Goal: Task Accomplishment & Management: Use online tool/utility

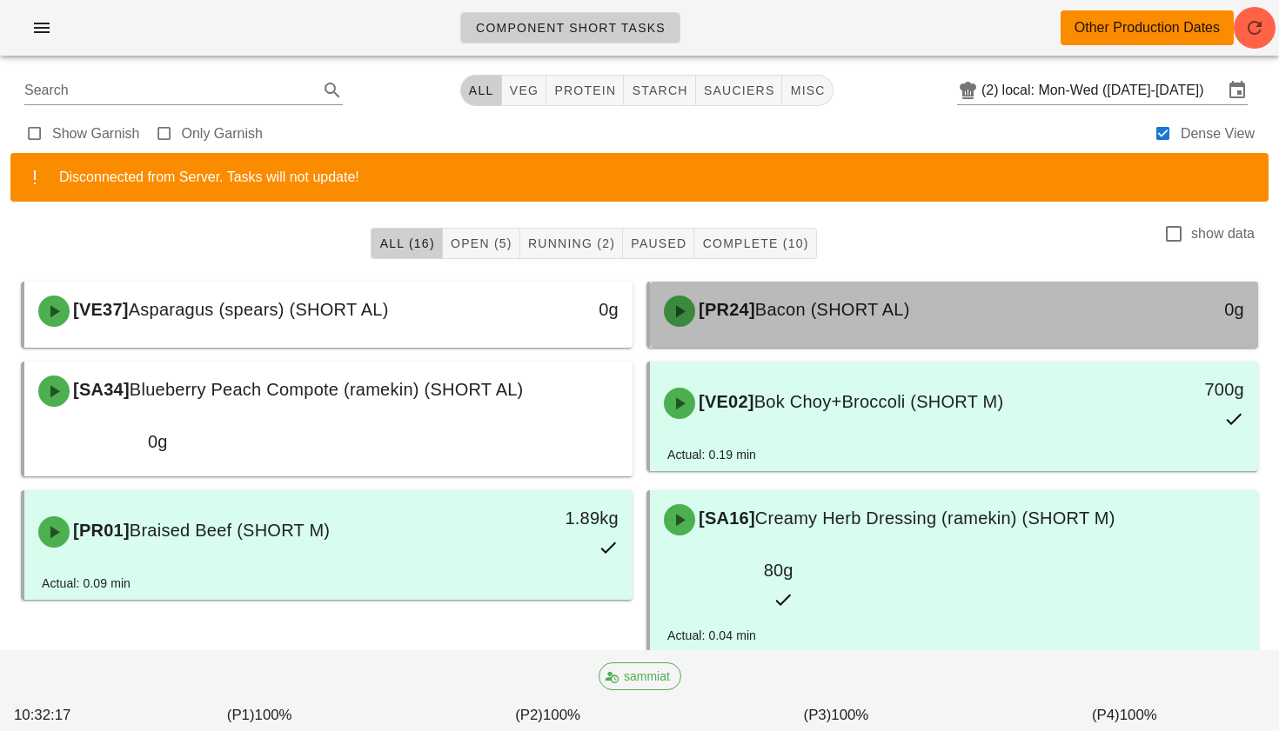
click at [781, 340] on div "[PR24] Bacon (SHORT AL) 0g" at bounding box center [954, 311] width 608 height 59
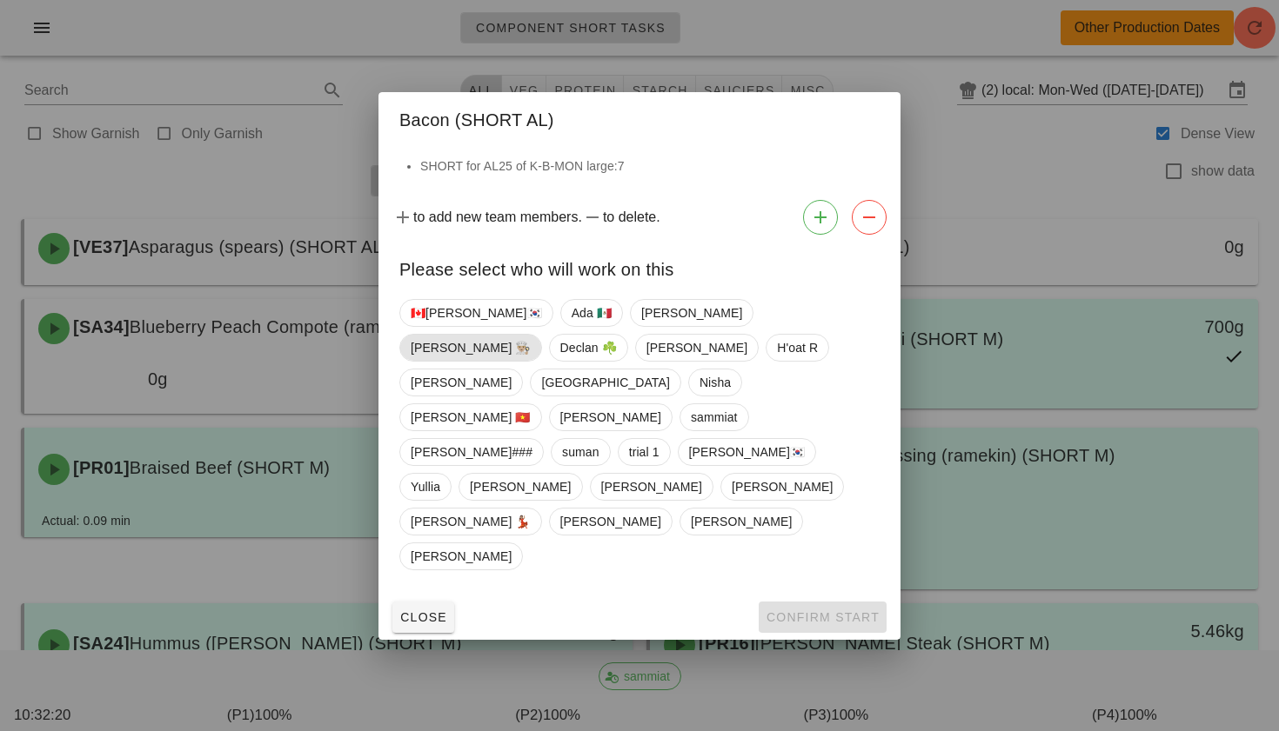
click at [531, 361] on span "[PERSON_NAME] 👨🏼‍🍳" at bounding box center [471, 348] width 120 height 26
click at [811, 611] on span "Confirm Start" at bounding box center [822, 618] width 114 height 14
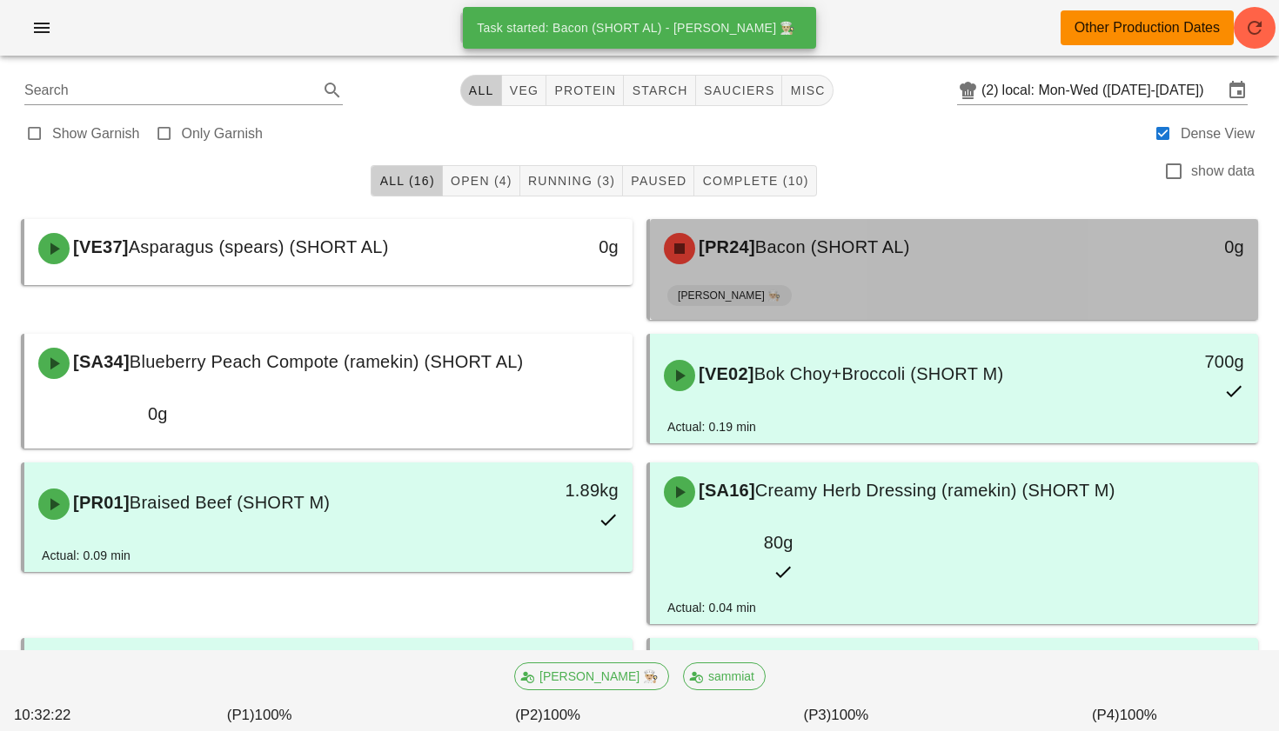
click at [822, 279] on div "[PERSON_NAME] 👨🏼‍🍳" at bounding box center [953, 299] width 573 height 42
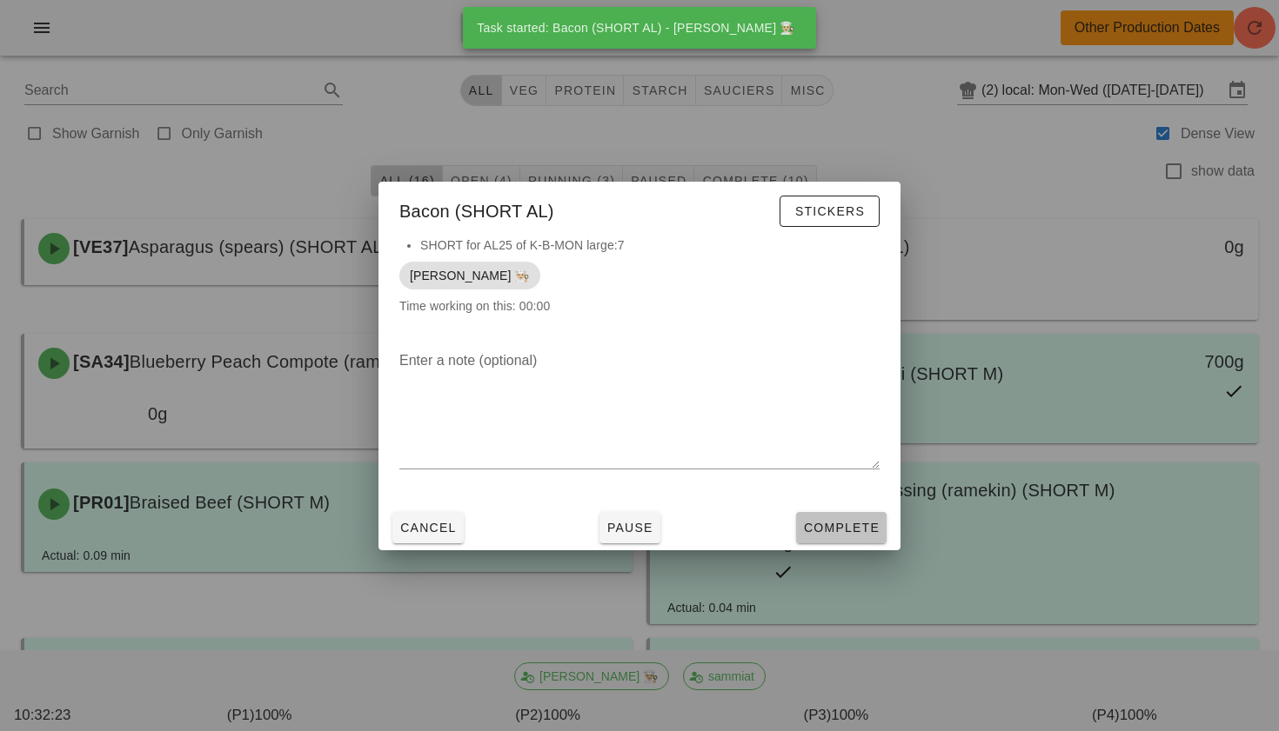
click at [808, 523] on span "Complete" at bounding box center [841, 528] width 77 height 14
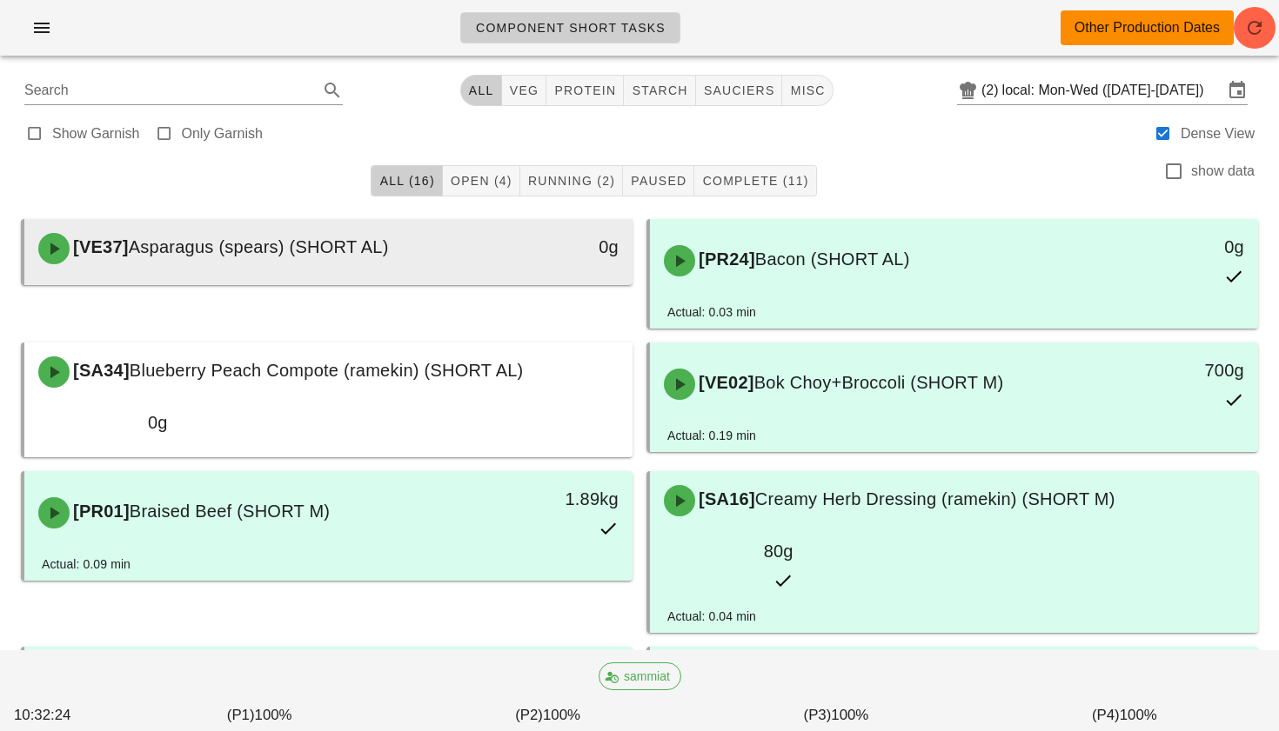
click at [470, 242] on div "[VE37] Asparagus (spears) (SHORT AL)" at bounding box center [253, 249] width 451 height 52
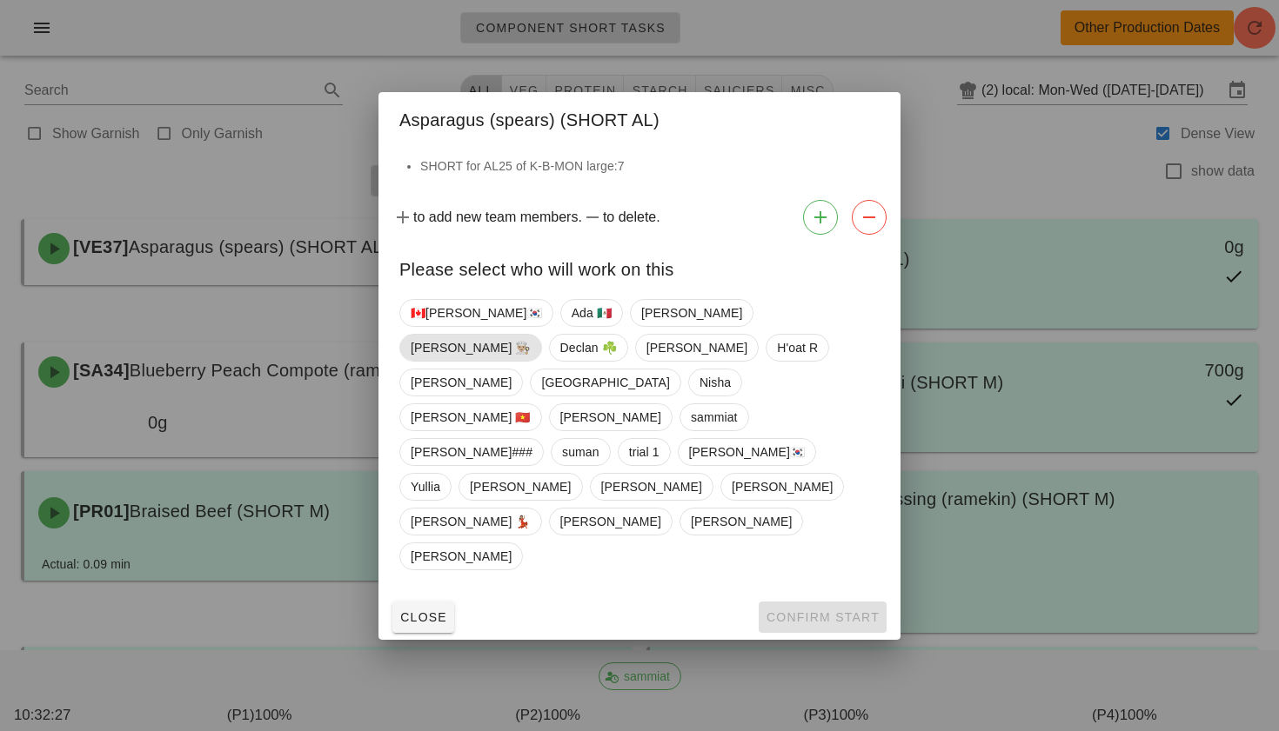
click at [531, 361] on span "[PERSON_NAME] 👨🏼‍🍳" at bounding box center [471, 348] width 120 height 26
click at [825, 611] on span "Confirm Start" at bounding box center [822, 618] width 114 height 14
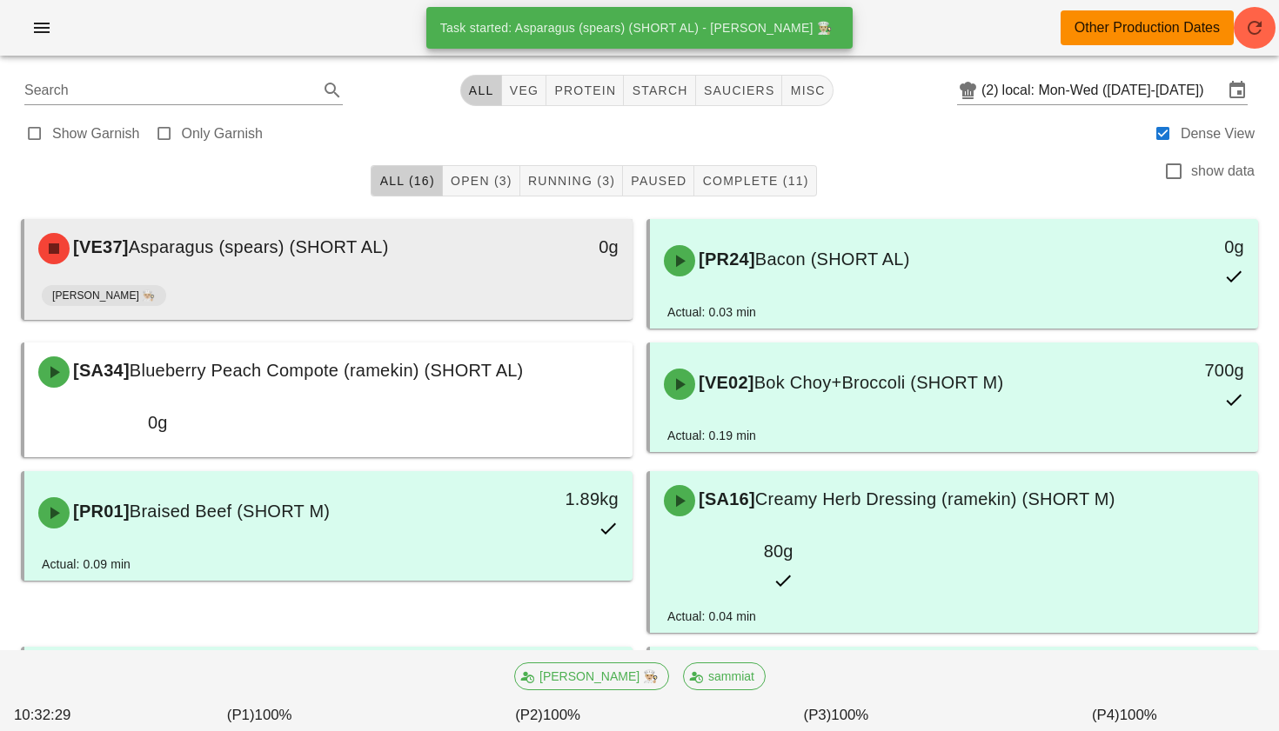
click at [484, 303] on div "[PERSON_NAME] 👨🏼‍🍳" at bounding box center [328, 299] width 573 height 42
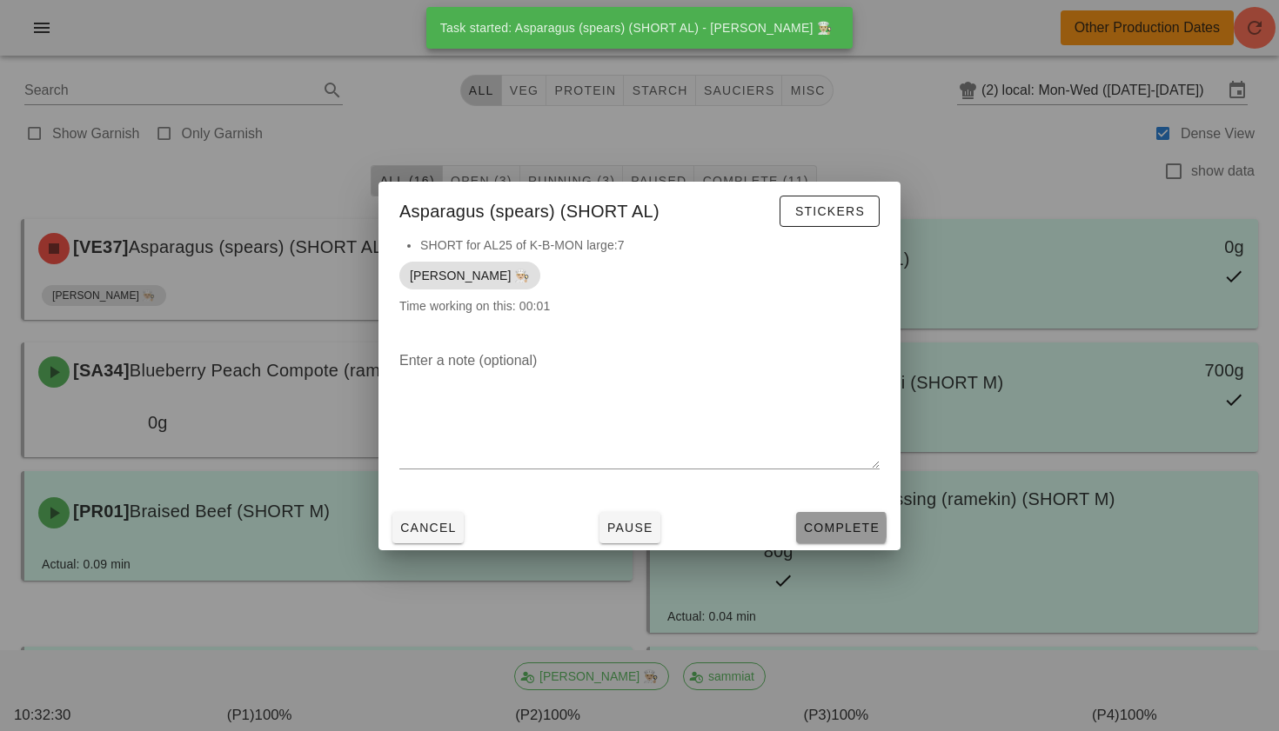
click at [808, 516] on button "Complete" at bounding box center [841, 527] width 90 height 31
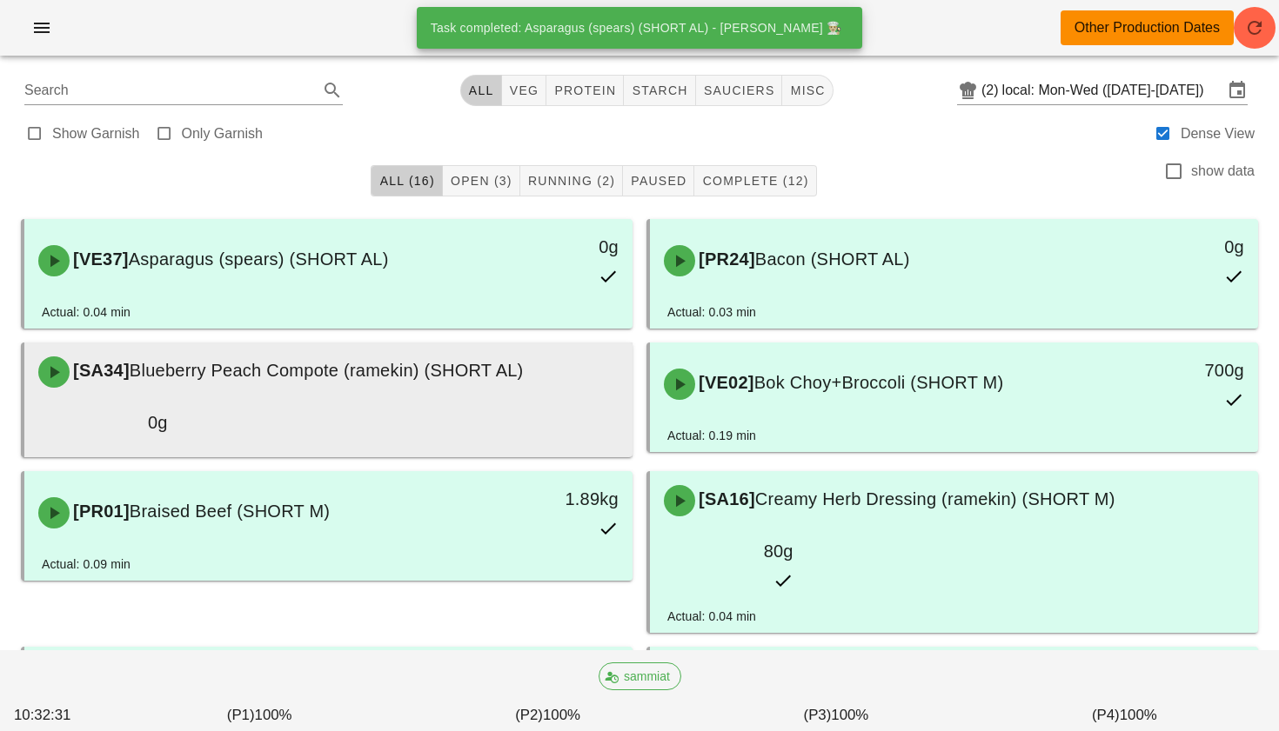
click at [367, 351] on div "[SA34] Blueberry Peach Compote (ramekin) (SHORT AL)" at bounding box center [328, 372] width 601 height 52
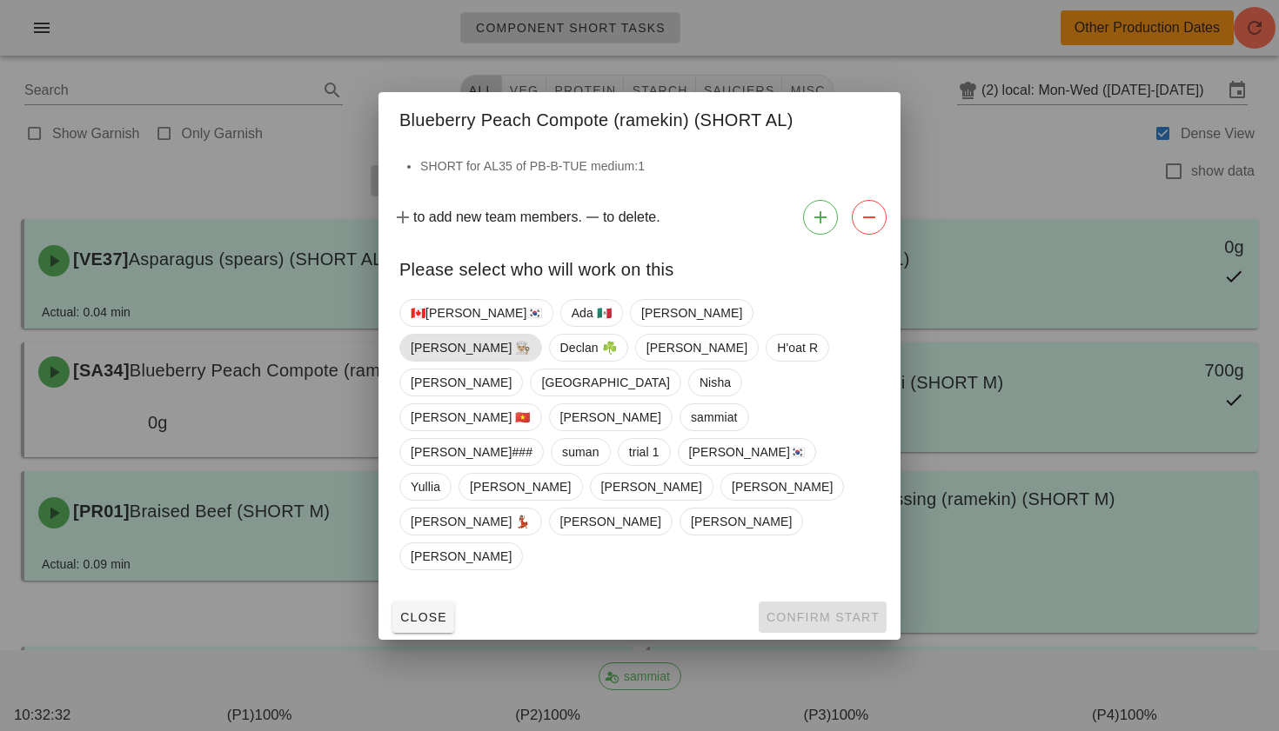
click at [531, 361] on span "[PERSON_NAME] 👨🏼‍🍳" at bounding box center [471, 348] width 120 height 26
click at [859, 602] on button "Confirm Start" at bounding box center [822, 617] width 128 height 31
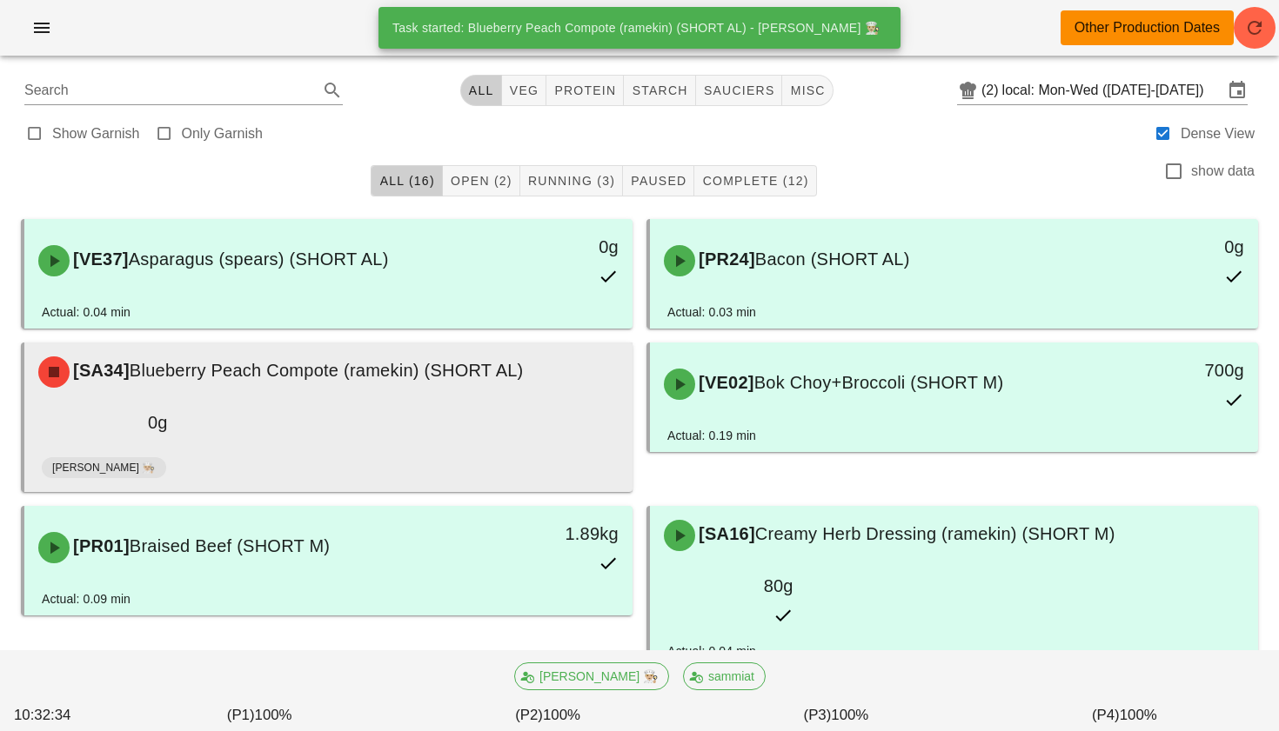
click at [168, 409] on div "0g" at bounding box center [103, 423] width 130 height 28
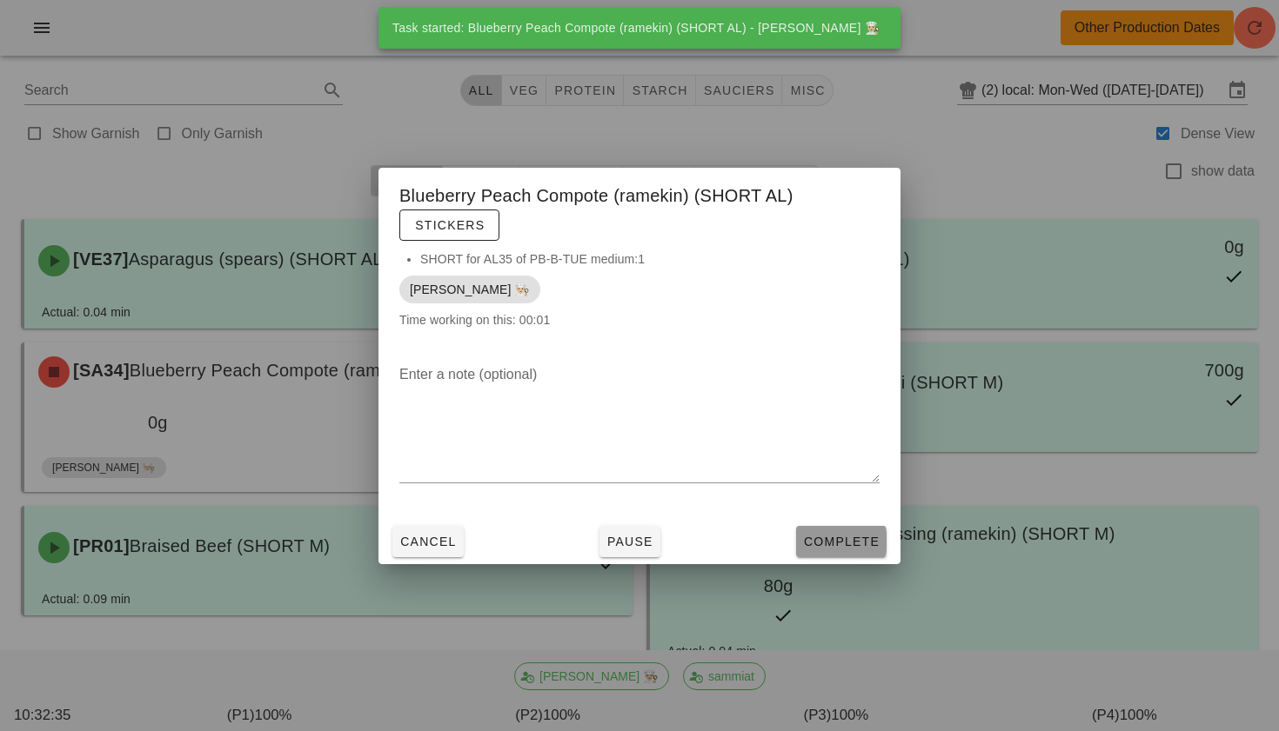
click at [832, 540] on span "Complete" at bounding box center [841, 542] width 77 height 14
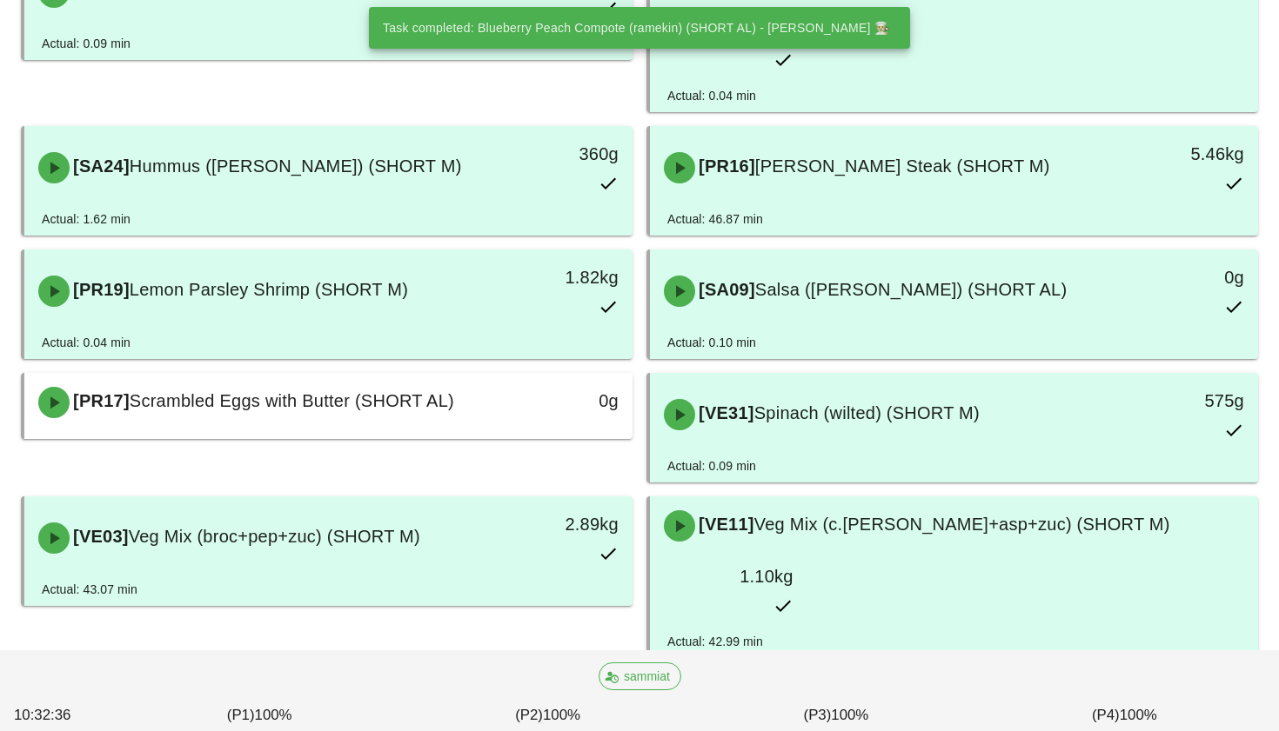
scroll to position [578, 0]
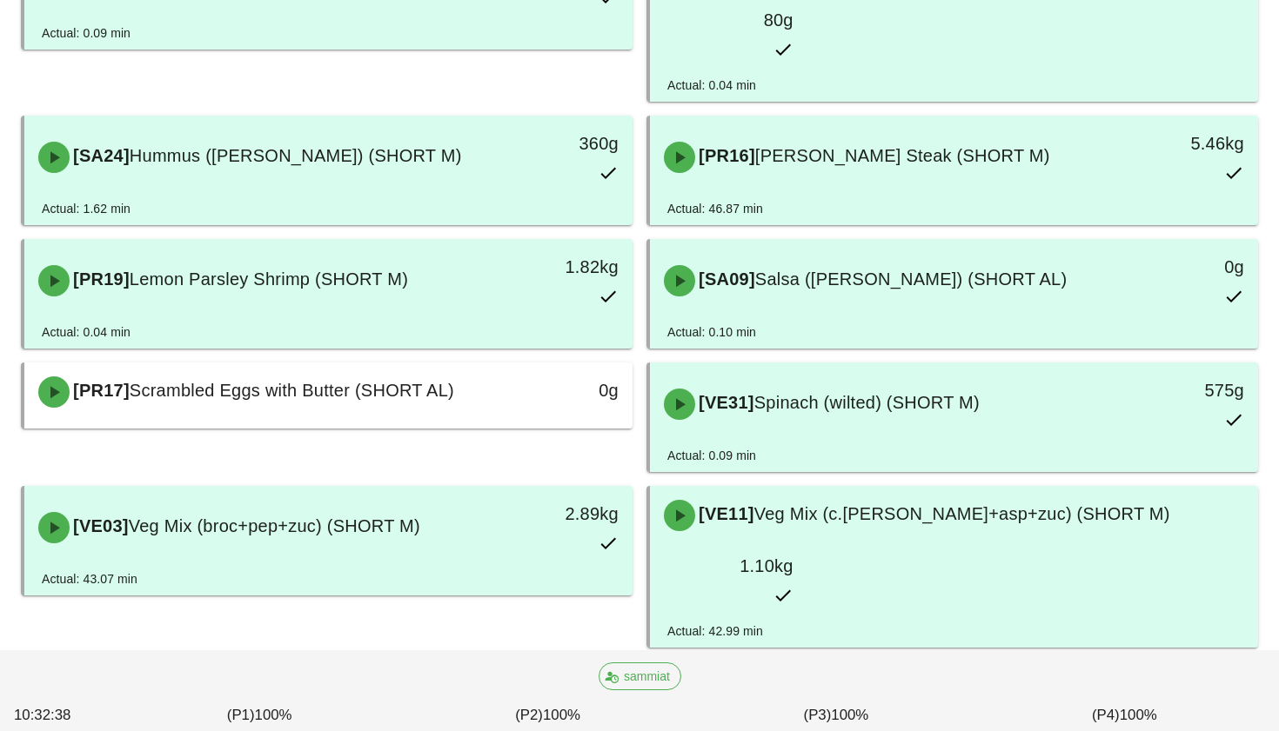
click at [352, 665] on div "[VE30] Veg Mix (ch.[PERSON_NAME]+pep) (SHORT M)" at bounding box center [328, 691] width 601 height 52
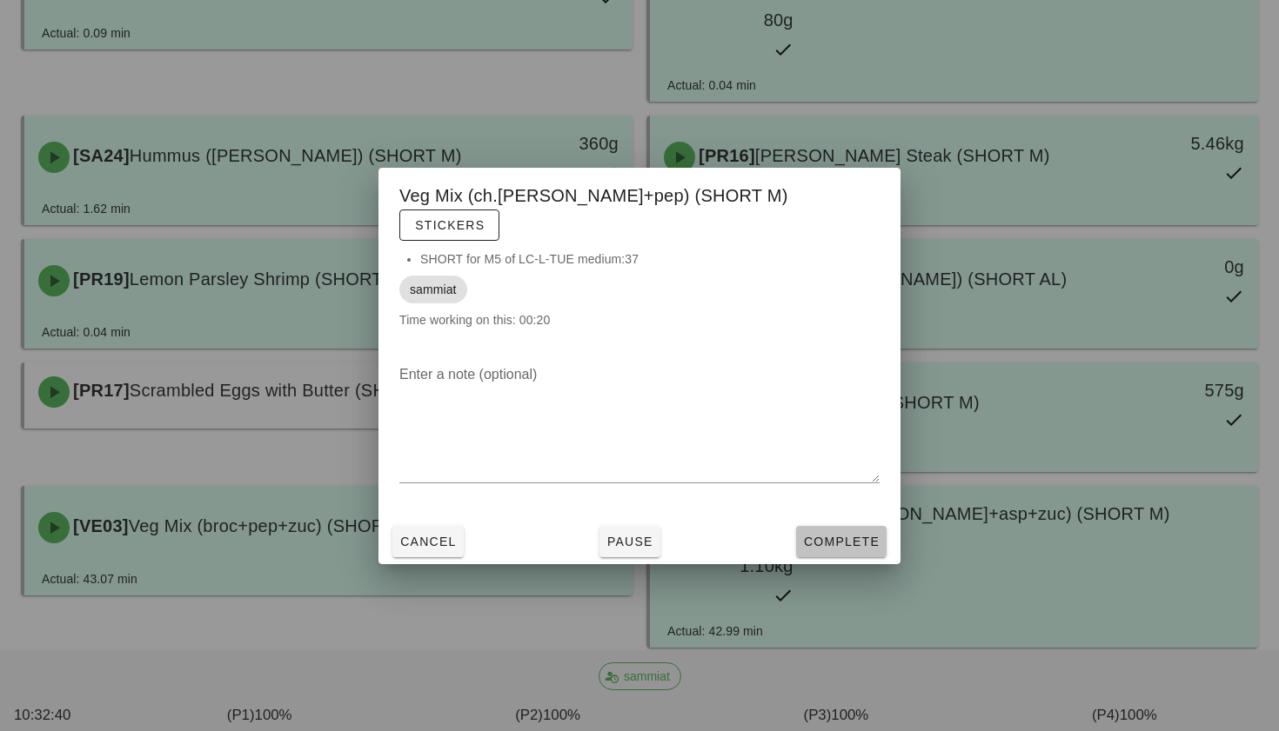
click at [819, 535] on span "Complete" at bounding box center [841, 542] width 77 height 14
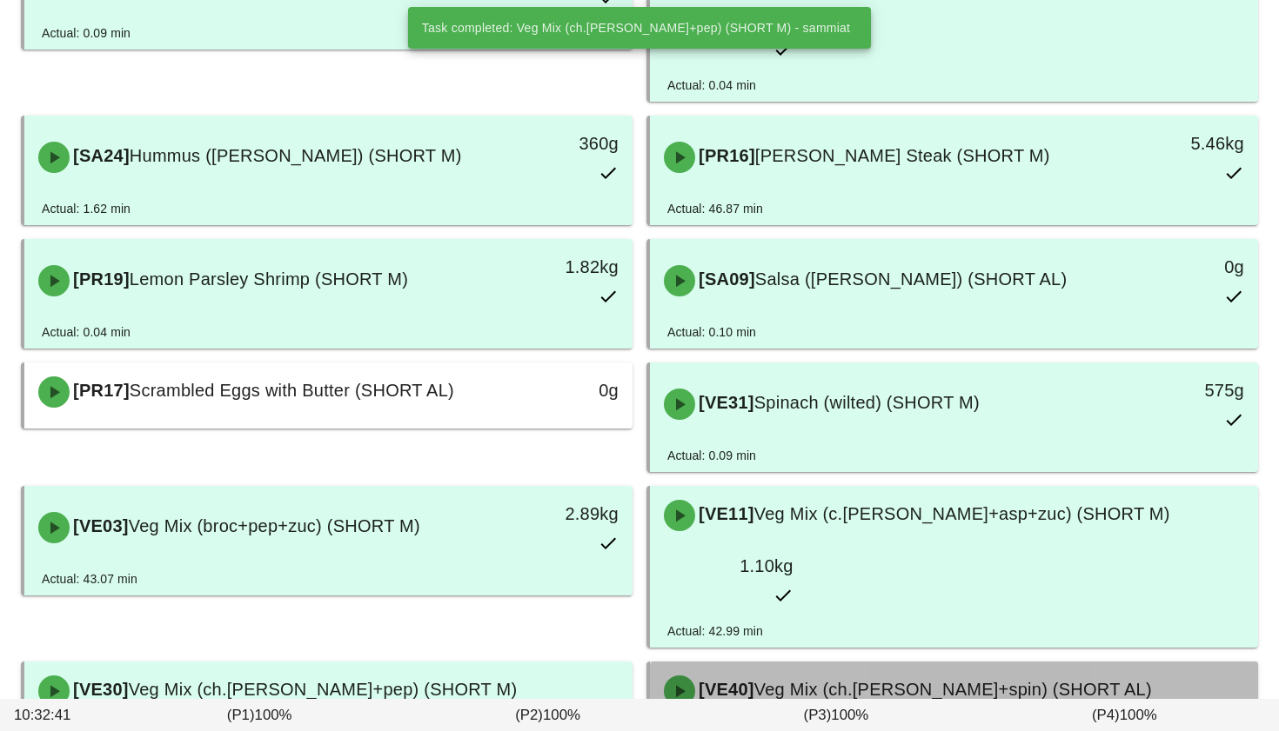
click at [848, 680] on span "Veg Mix (ch.[PERSON_NAME]+spin) (SHORT AL)" at bounding box center [952, 689] width 397 height 19
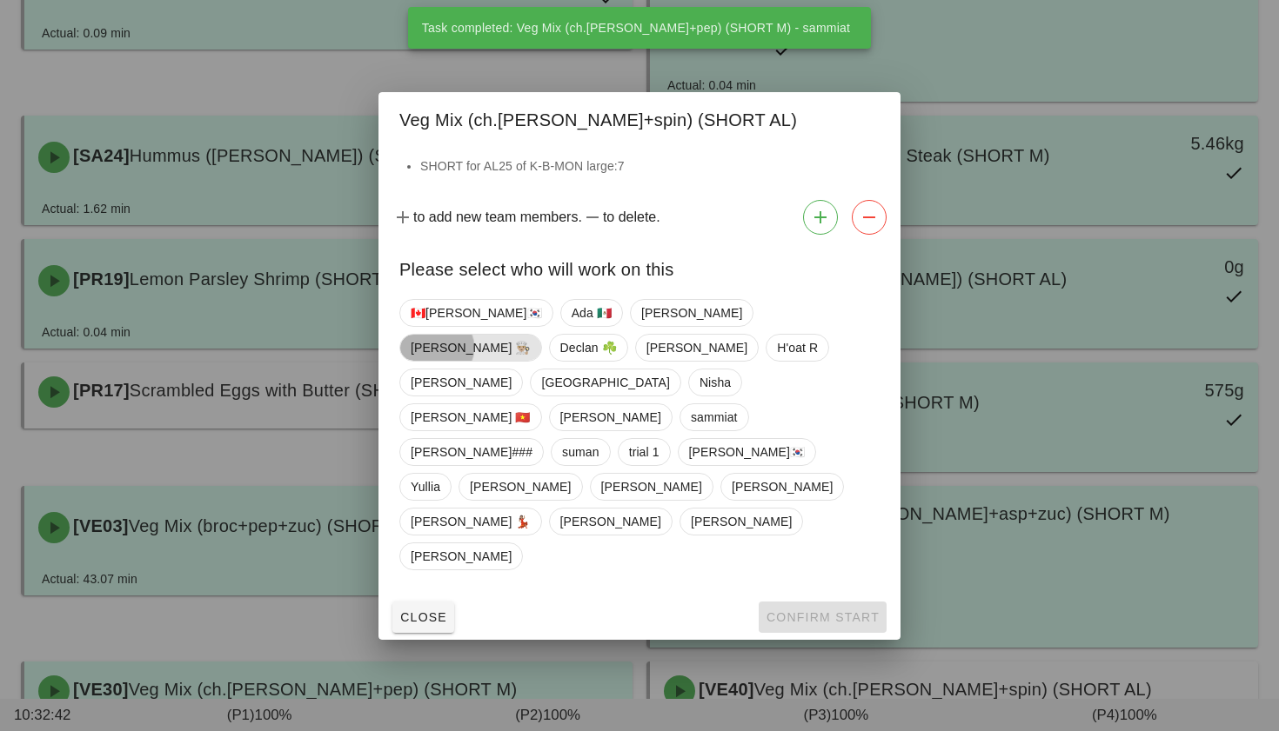
click at [531, 361] on span "[PERSON_NAME] 👨🏼‍🍳" at bounding box center [471, 348] width 120 height 26
click at [850, 611] on span "Confirm Start" at bounding box center [822, 618] width 114 height 14
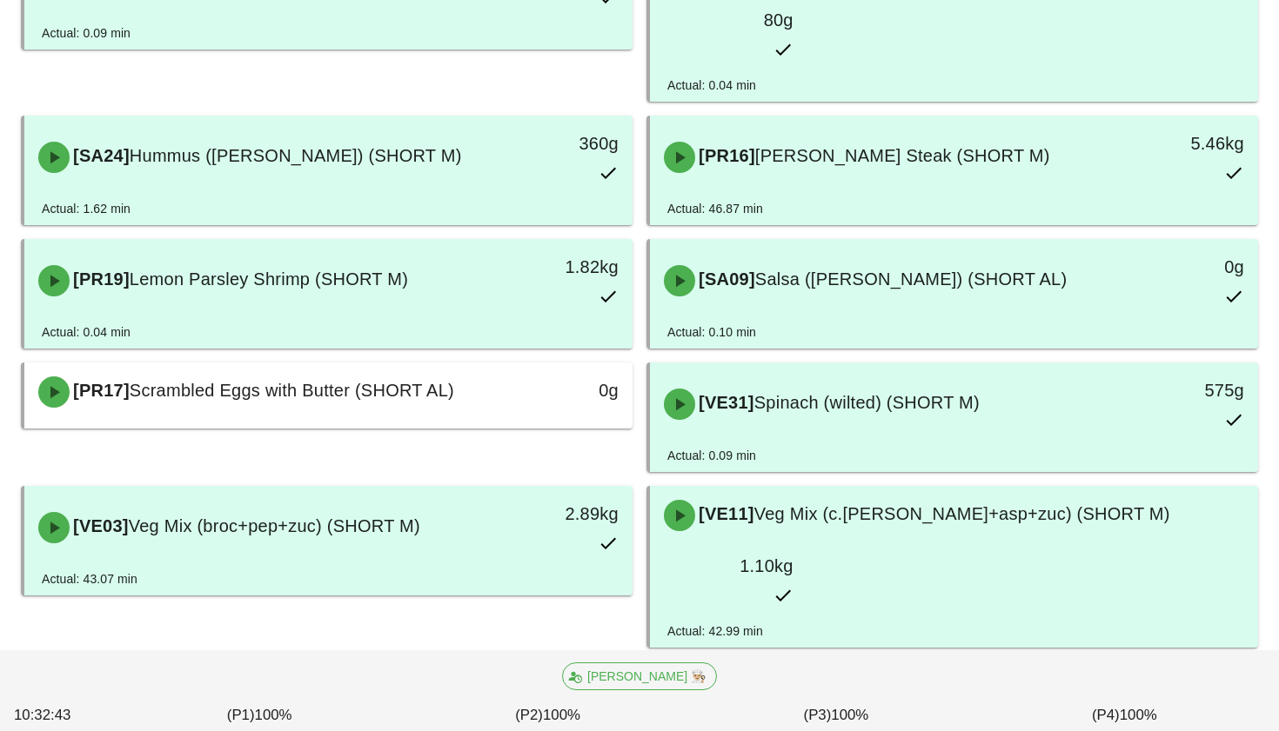
click at [864, 680] on span "Veg Mix (ch.[PERSON_NAME]+spin) (SHORT AL)" at bounding box center [952, 689] width 397 height 19
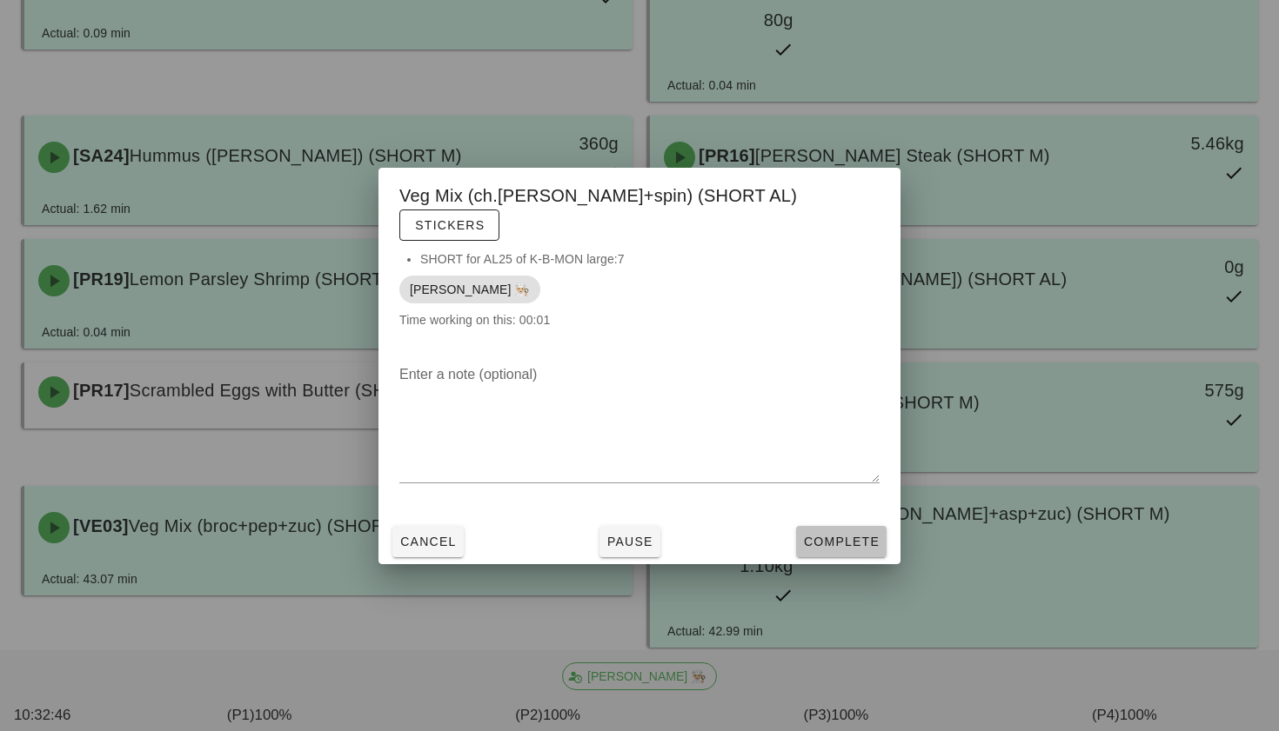
click at [856, 535] on span "Complete" at bounding box center [841, 542] width 77 height 14
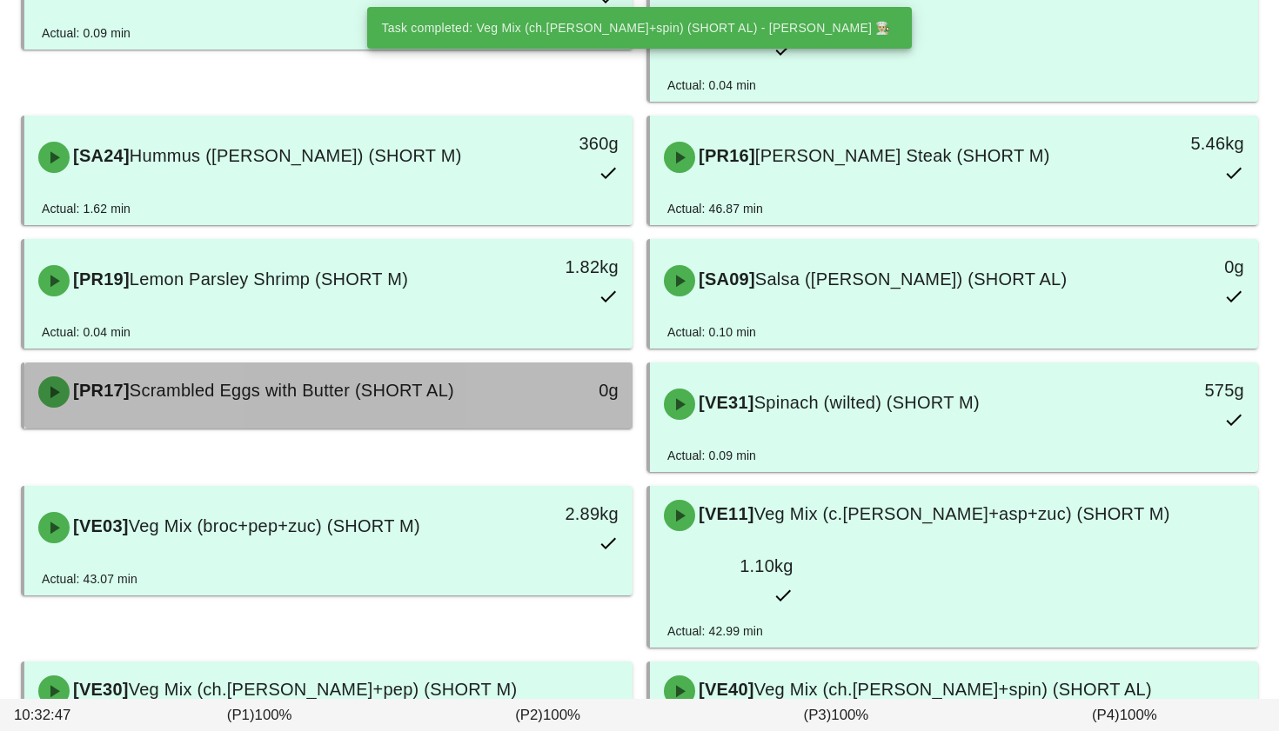
click at [489, 377] on div "0g" at bounding box center [554, 391] width 130 height 28
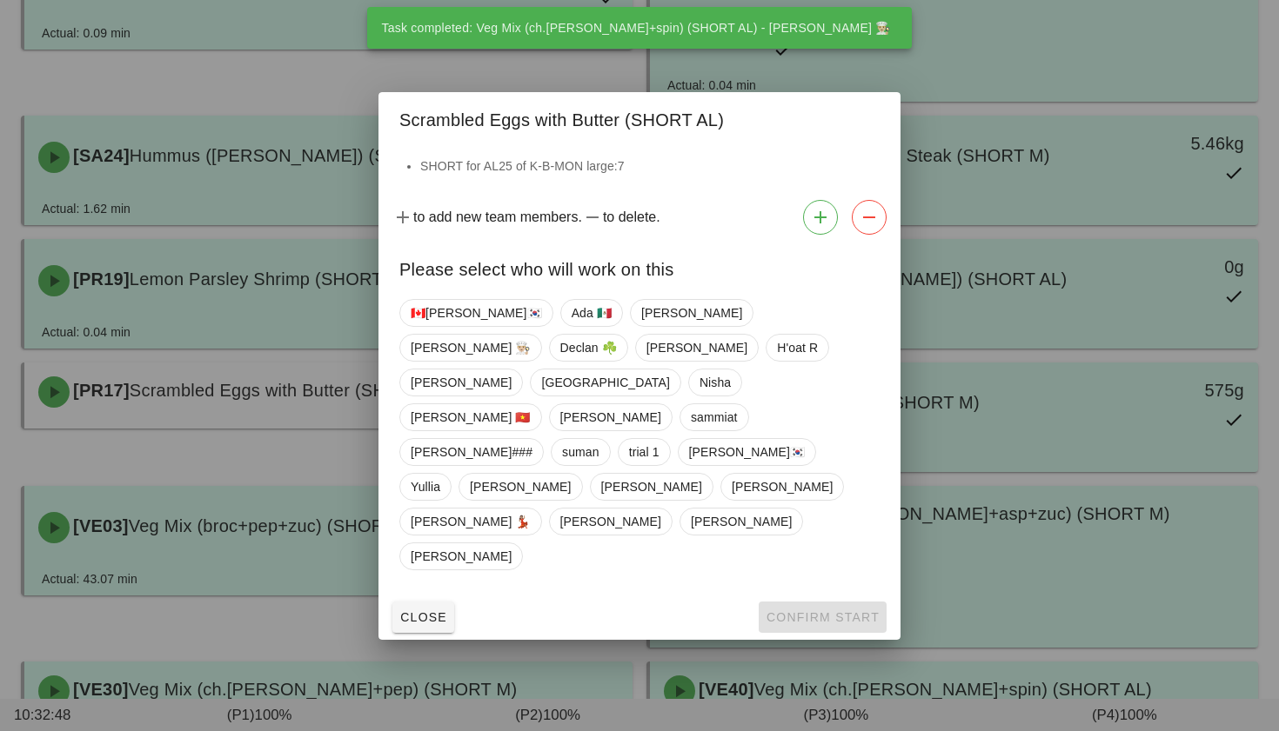
click at [665, 365] on div "🇨🇦[PERSON_NAME]🇰🇷 Ada 🇲🇽 [PERSON_NAME] 👨🏼‍🍳 Declan ☘️ [PERSON_NAME] R [PERSON_N…" at bounding box center [639, 434] width 480 height 285
click at [531, 361] on span "[PERSON_NAME] 👨🏼‍🍳" at bounding box center [471, 348] width 120 height 26
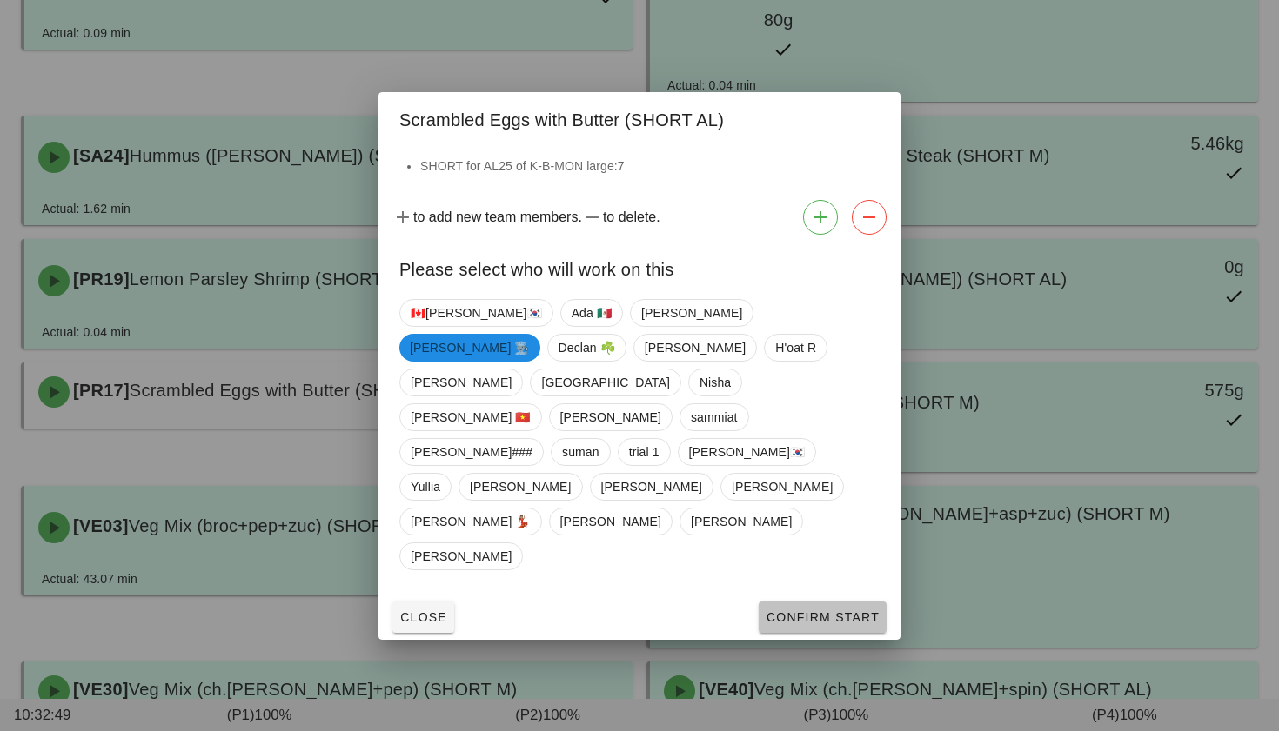
click at [848, 611] on span "Confirm Start" at bounding box center [822, 618] width 114 height 14
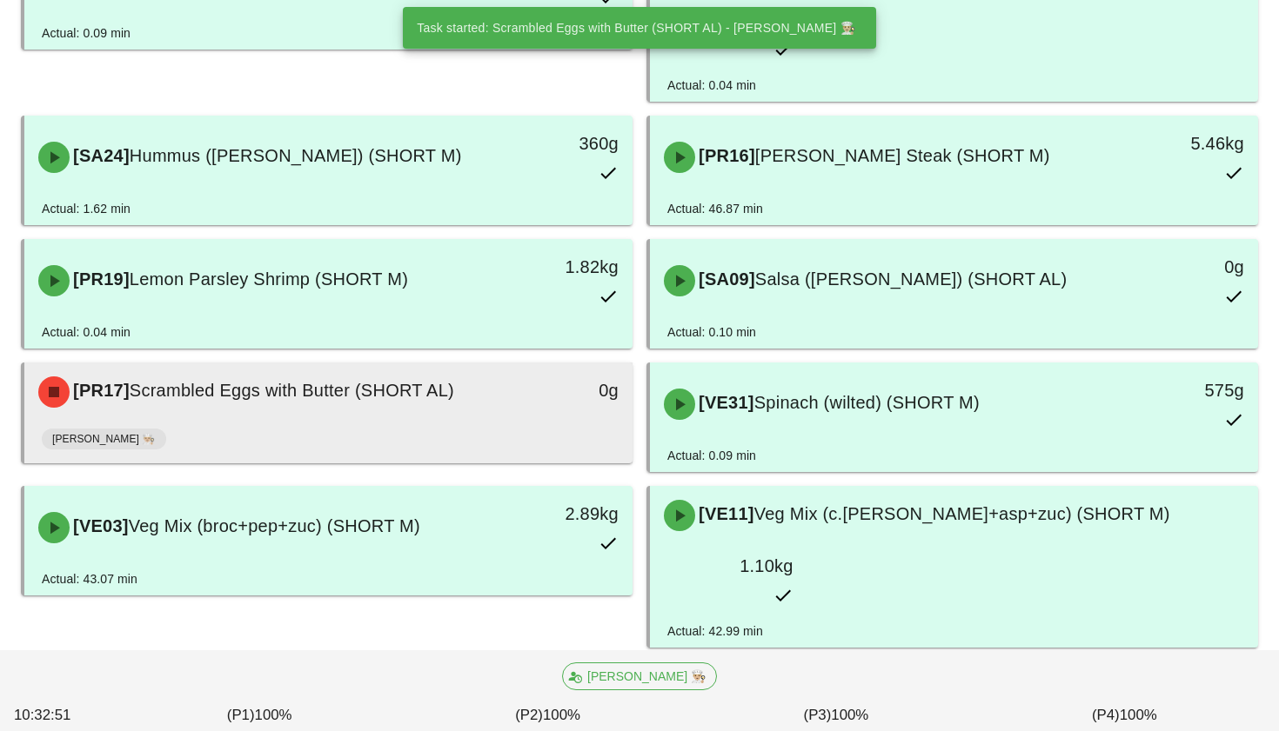
click at [585, 366] on div "0g" at bounding box center [553, 392] width 150 height 52
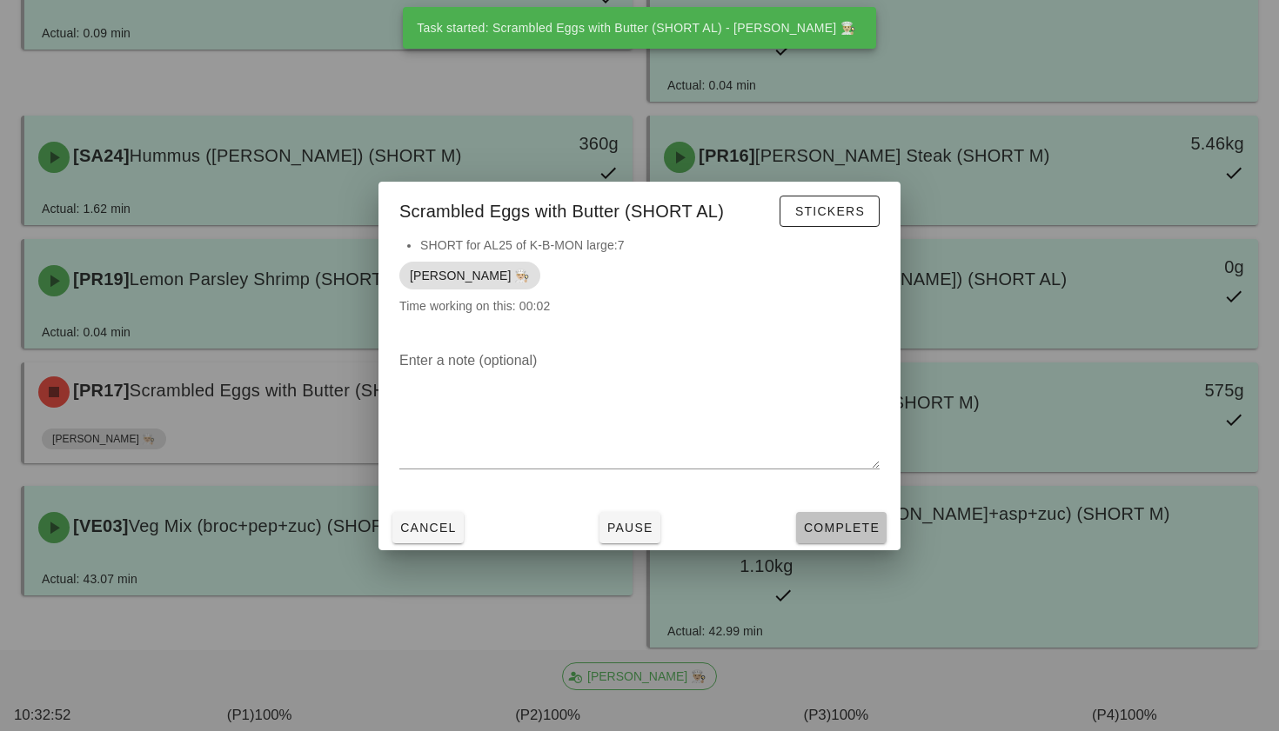
click at [847, 523] on span "Complete" at bounding box center [841, 528] width 77 height 14
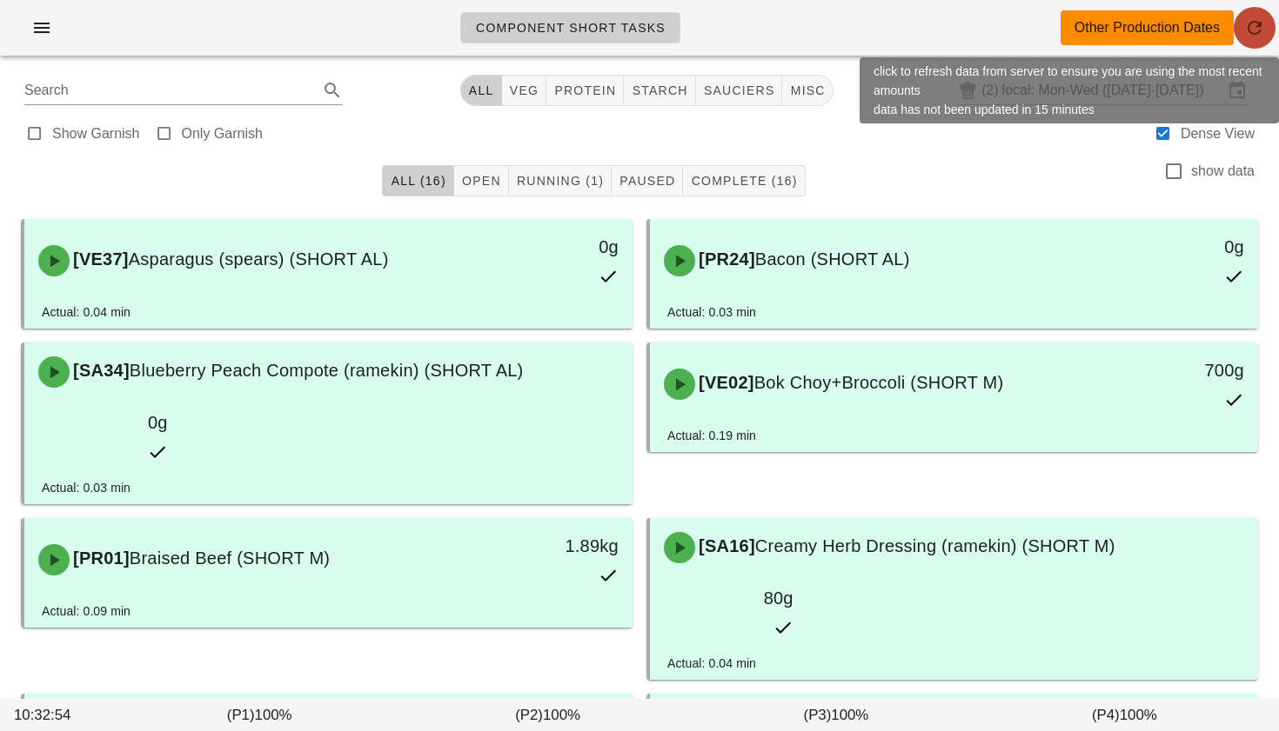
click at [1256, 28] on icon "button" at bounding box center [1254, 27] width 21 height 21
